Goal: Find contact information: Find contact information

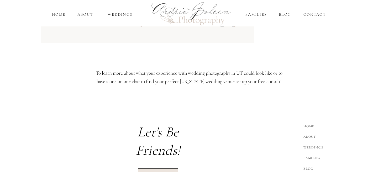
scroll to position [740, 0]
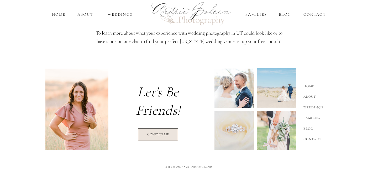
click at [316, 138] on nav "Contact" at bounding box center [314, 138] width 22 height 7
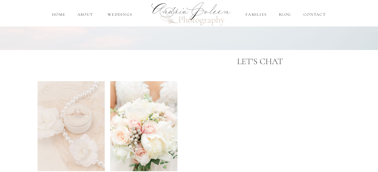
scroll to position [62, 0]
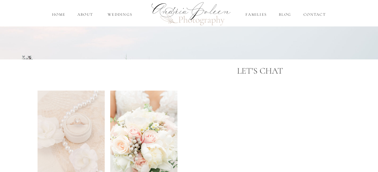
click at [190, 16] on div at bounding box center [189, 15] width 89 height 89
